Goal: Information Seeking & Learning: Compare options

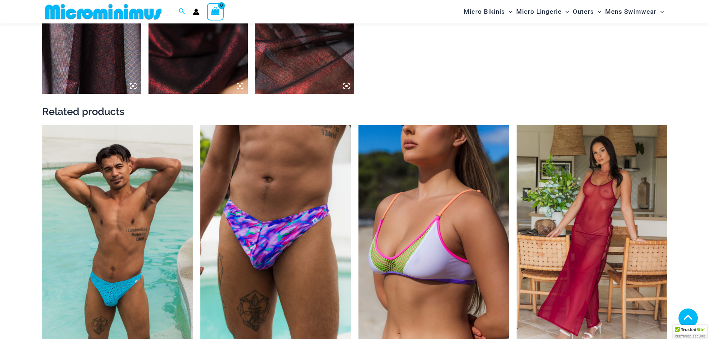
scroll to position [923, 0]
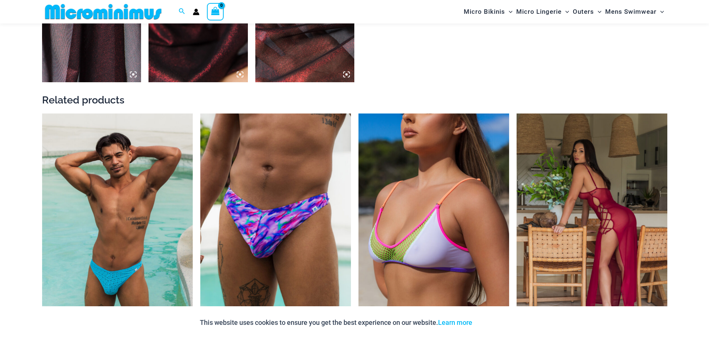
click at [538, 169] on img at bounding box center [591, 226] width 151 height 226
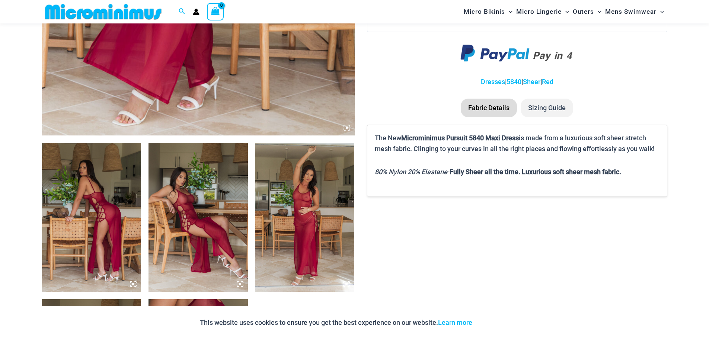
scroll to position [402, 0]
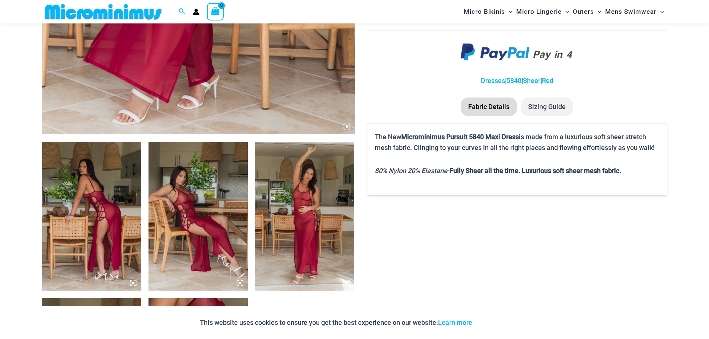
click at [256, 172] on img at bounding box center [304, 216] width 99 height 149
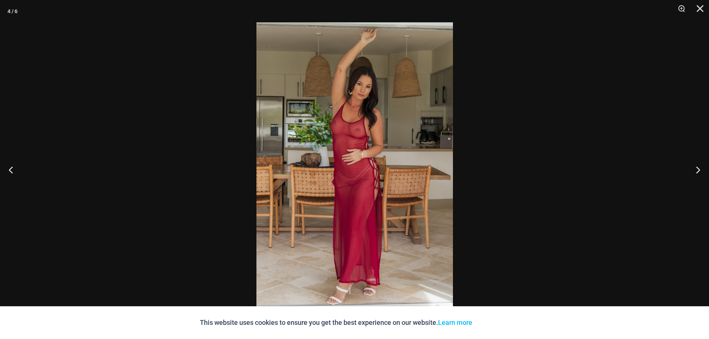
click at [209, 185] on div at bounding box center [354, 169] width 709 height 339
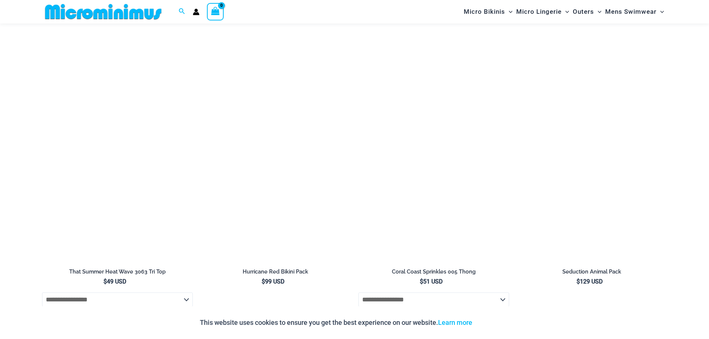
scroll to position [1146, 0]
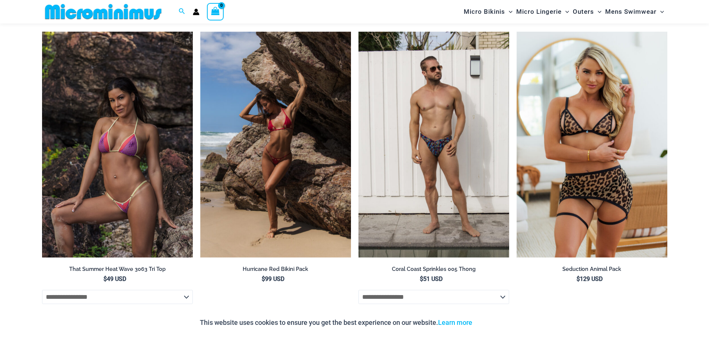
click at [116, 108] on img at bounding box center [117, 145] width 151 height 226
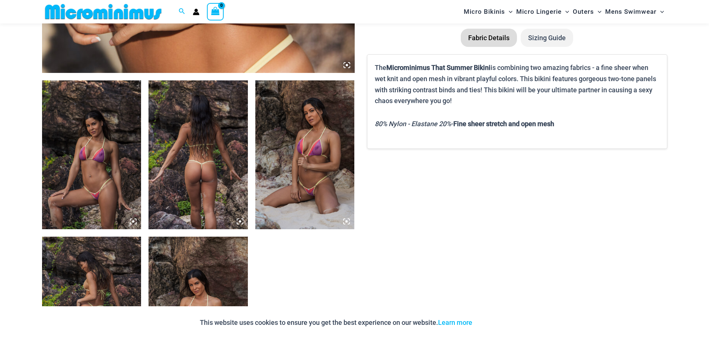
scroll to position [477, 0]
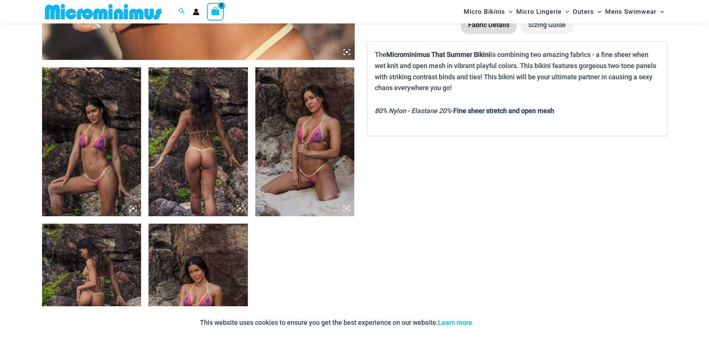
click at [100, 138] on img at bounding box center [91, 141] width 99 height 149
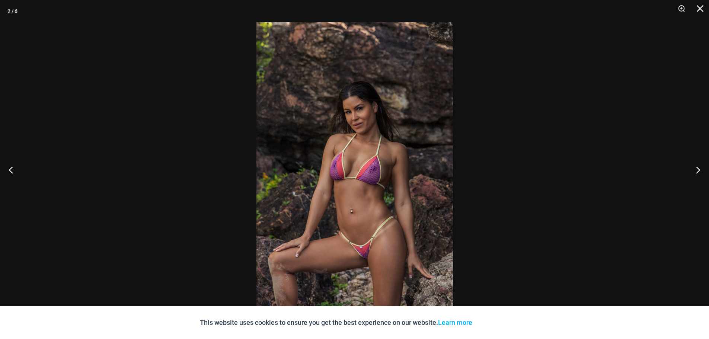
click at [100, 138] on div at bounding box center [354, 169] width 709 height 339
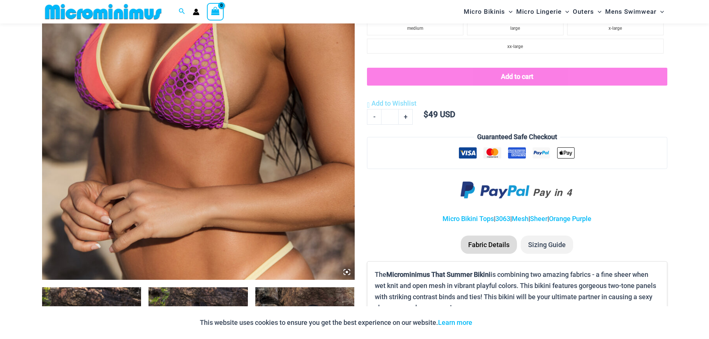
scroll to position [253, 0]
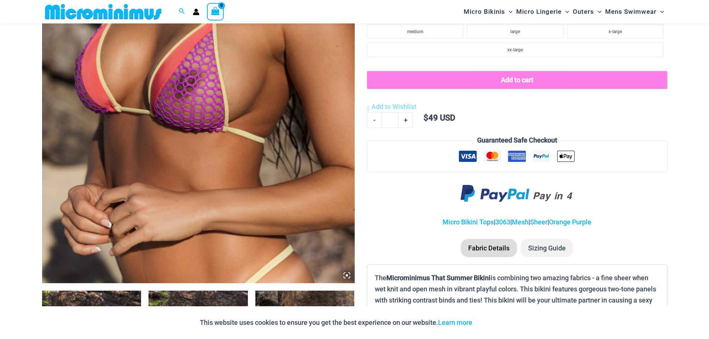
click at [100, 138] on img at bounding box center [198, 48] width 312 height 469
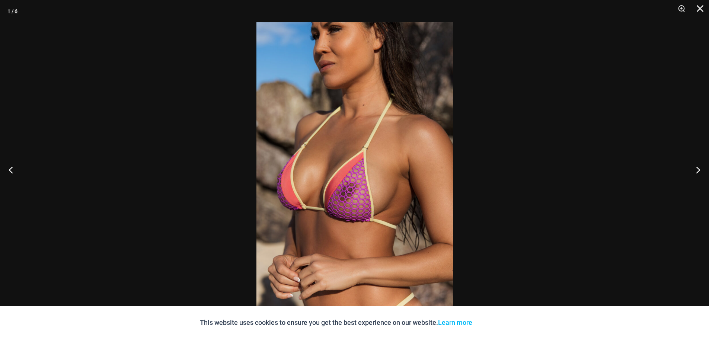
click at [100, 138] on div at bounding box center [354, 169] width 709 height 339
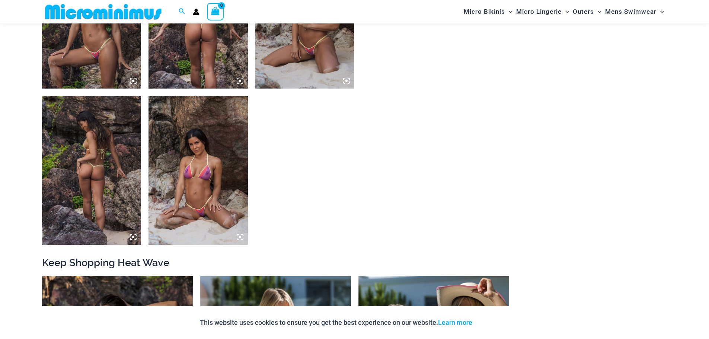
scroll to position [774, 0]
